Goal: Information Seeking & Learning: Learn about a topic

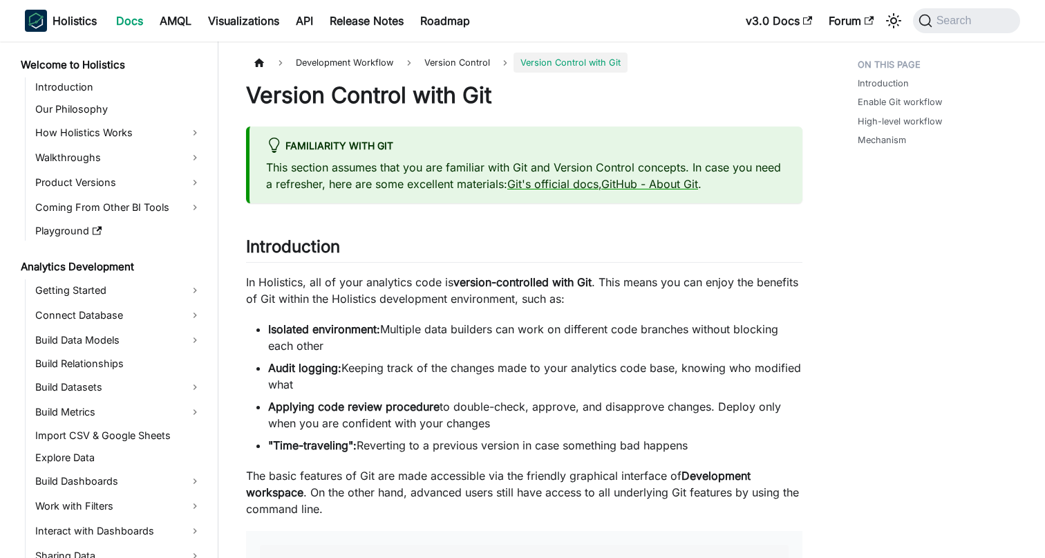
click at [626, 186] on link "GitHub - About Git" at bounding box center [650, 184] width 97 height 14
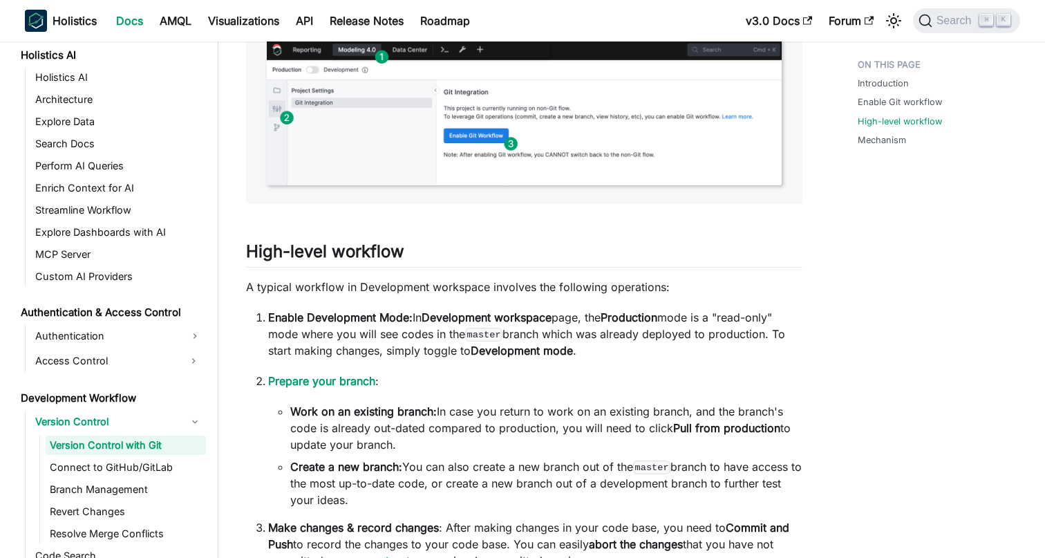
scroll to position [1063, 0]
